Goal: Check status

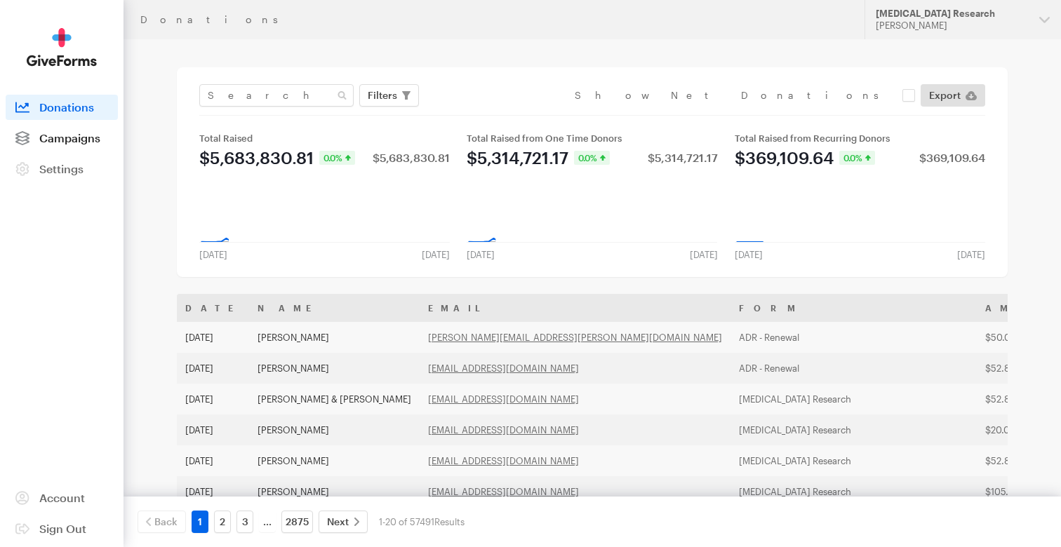
click at [94, 135] on span "Campaigns" at bounding box center [69, 137] width 61 height 13
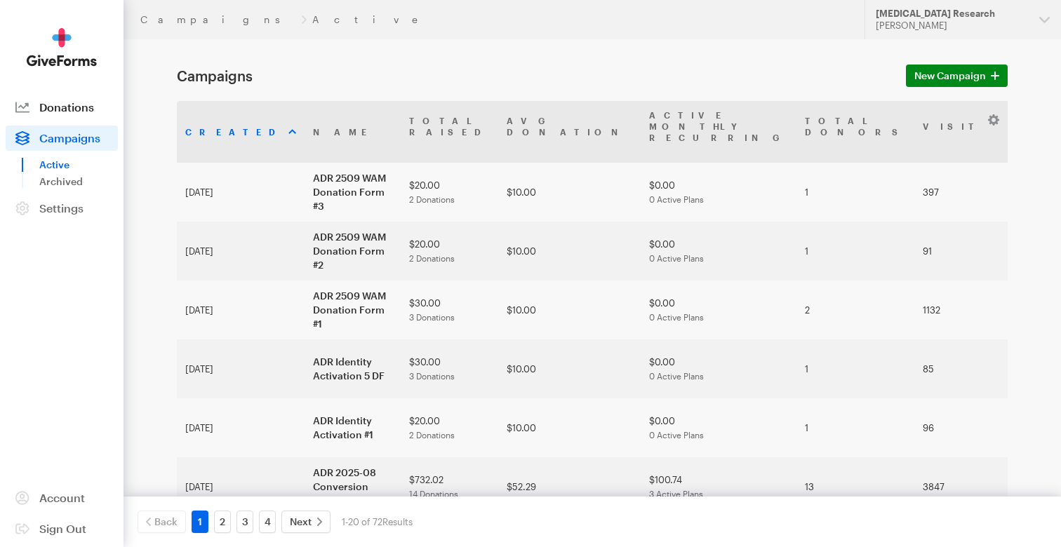
click at [42, 98] on link "Donations" at bounding box center [62, 107] width 112 height 25
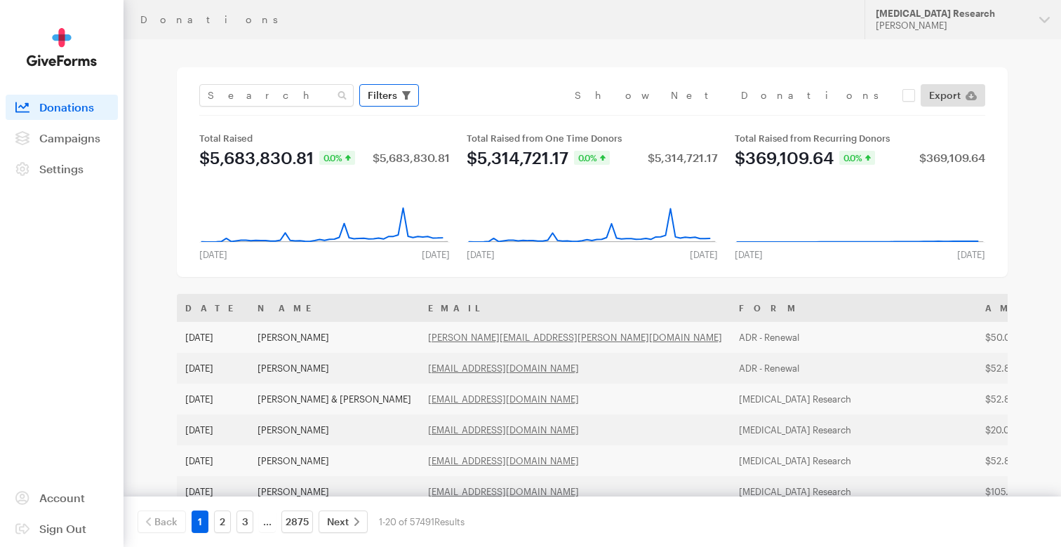
click at [379, 94] on span "Filters" at bounding box center [382, 95] width 29 height 17
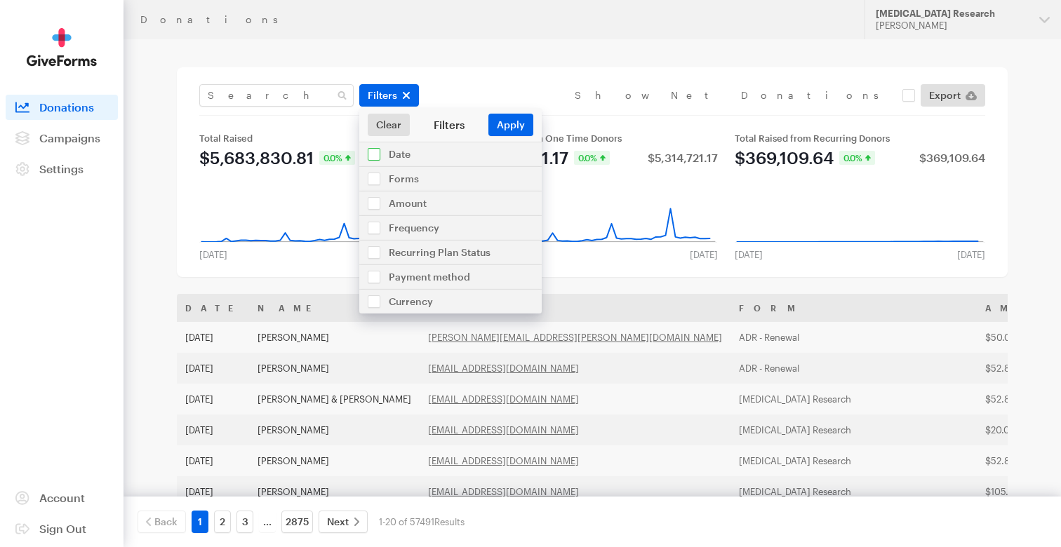
click at [394, 153] on input "checkbox" at bounding box center [450, 154] width 182 height 24
checkbox input "true"
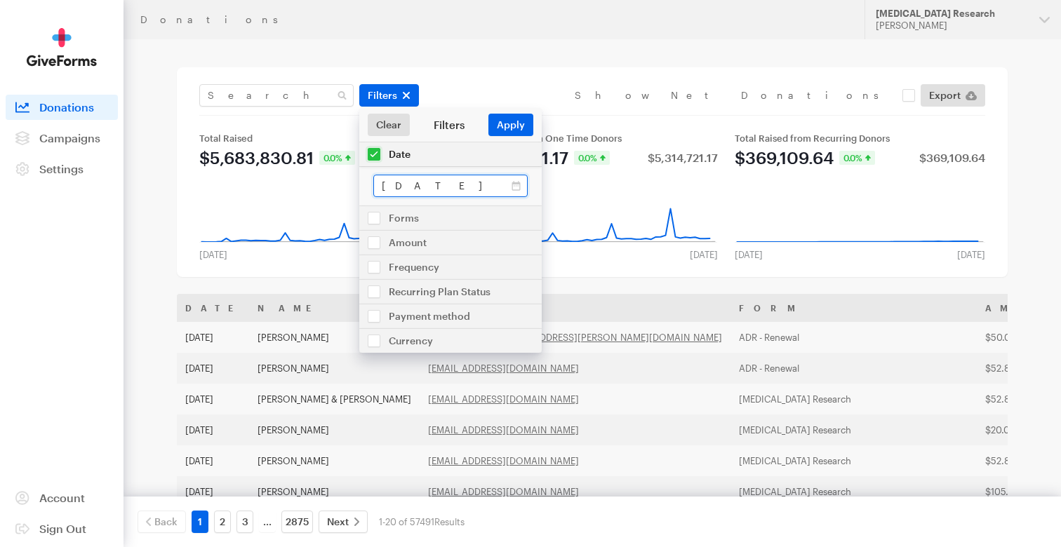
click at [448, 182] on input "Aug 03, 2025 - Aug 30, 2025" at bounding box center [450, 186] width 154 height 22
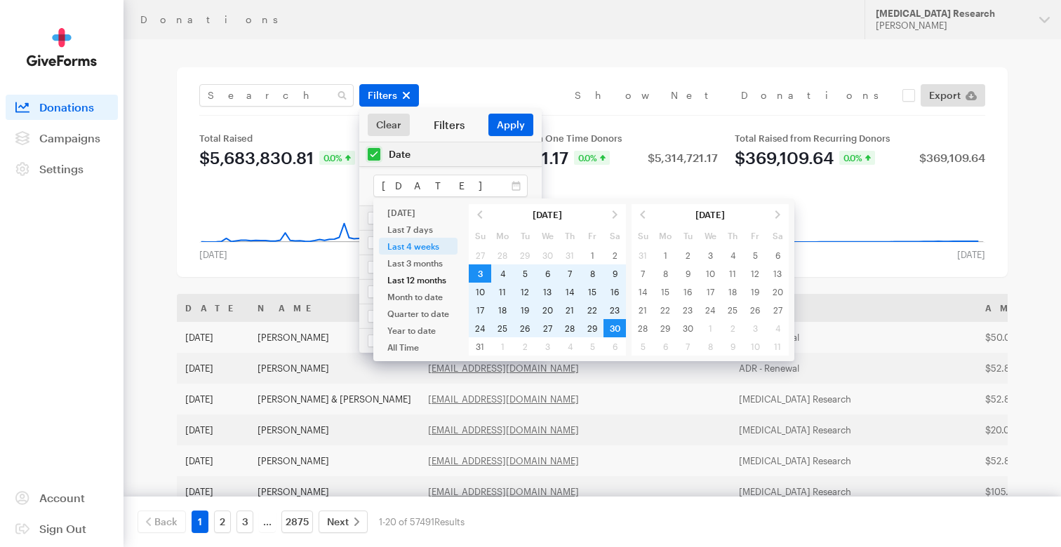
click at [406, 280] on li "Last 12 months" at bounding box center [418, 280] width 79 height 17
type input "[DATE] - [DATE]"
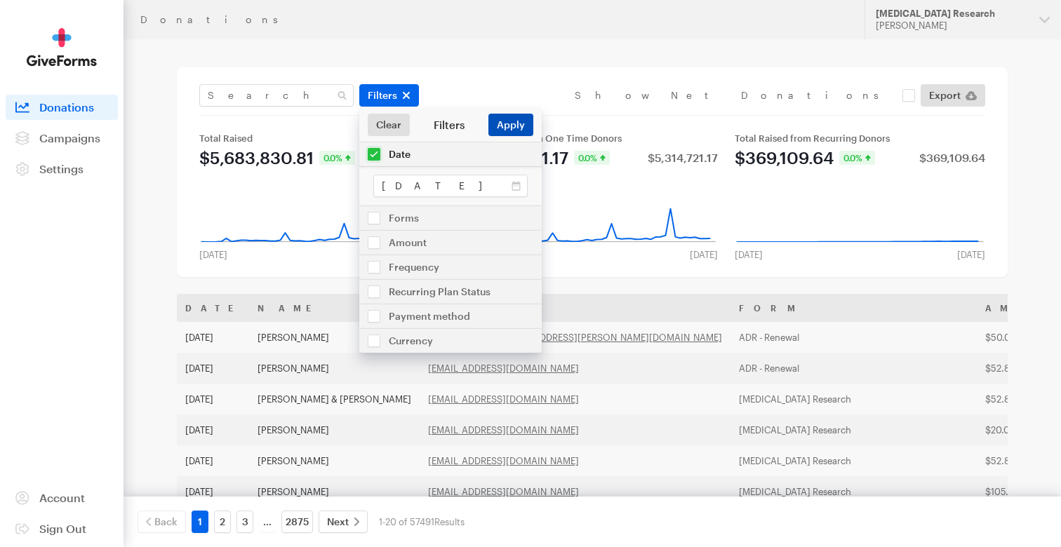
click at [507, 131] on button "Apply" at bounding box center [510, 125] width 45 height 22
